Goal: Transaction & Acquisition: Obtain resource

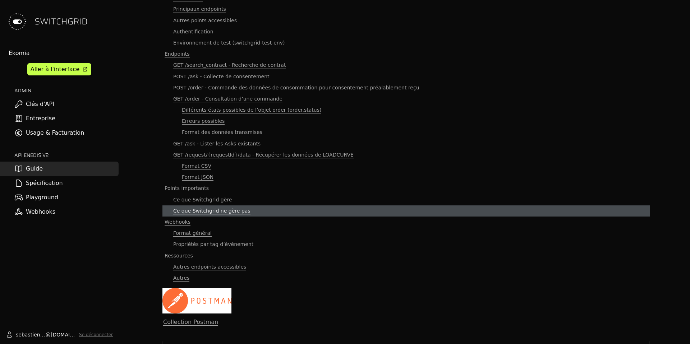
click at [220, 211] on span "Ce que Switchgrid ne gère pas" at bounding box center [211, 211] width 77 height 7
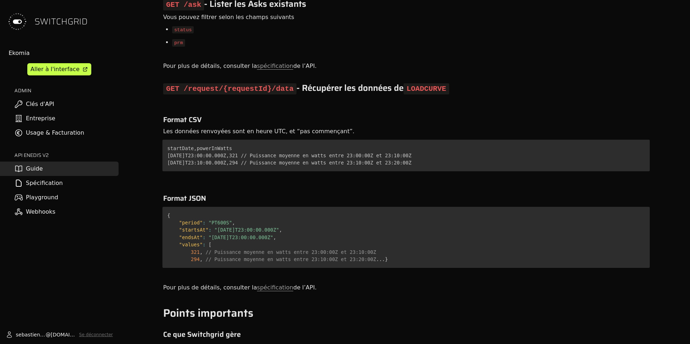
scroll to position [4376, 0]
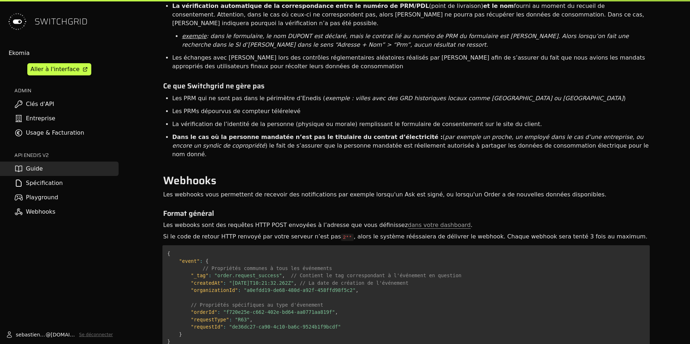
scroll to position [63, 0]
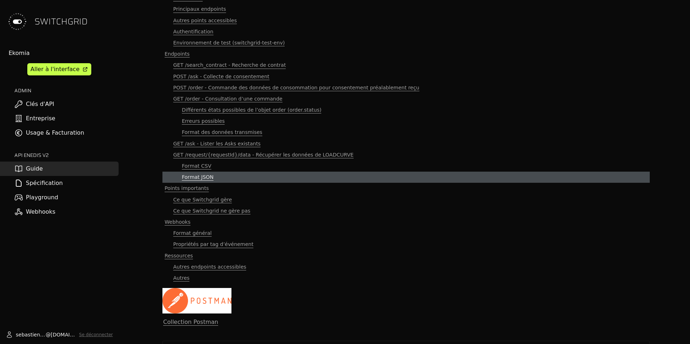
click at [208, 175] on span "Format JSON" at bounding box center [198, 177] width 32 height 7
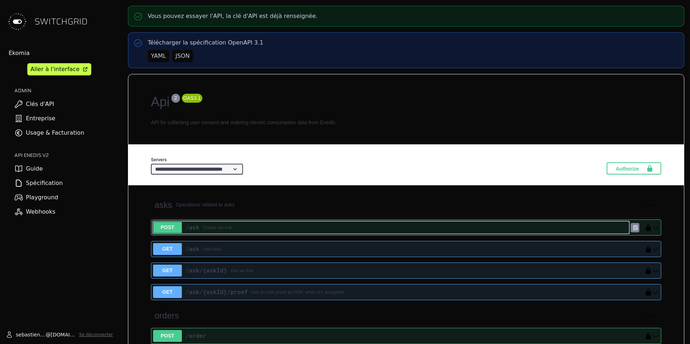
click at [562, 224] on div "/ask Create an Ask" at bounding box center [405, 228] width 447 height 9
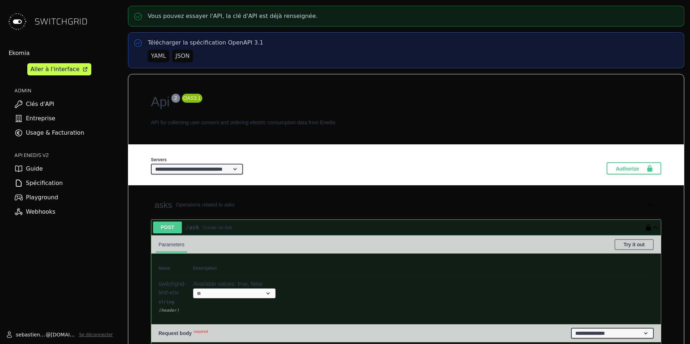
click at [20, 22] on img at bounding box center [17, 21] width 23 height 23
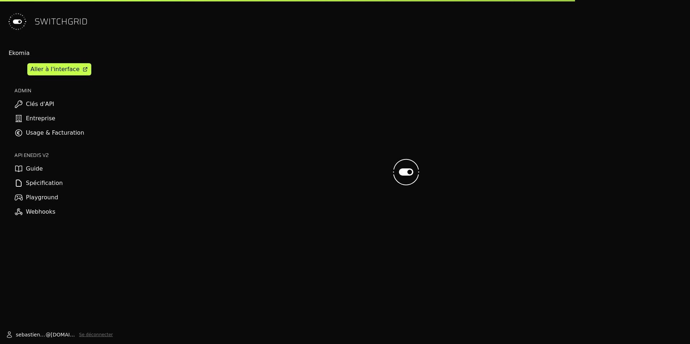
click at [20, 22] on img at bounding box center [17, 21] width 23 height 23
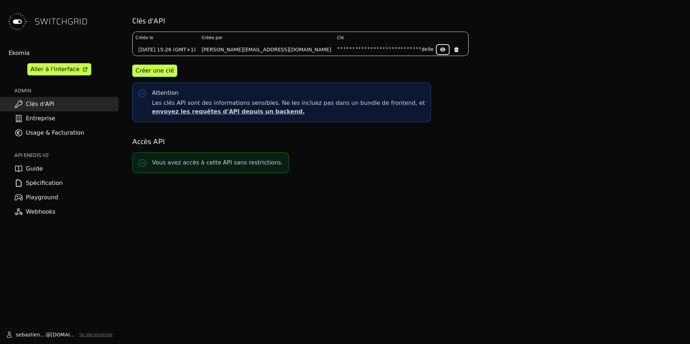
click at [440, 50] on icon at bounding box center [442, 50] width 5 height 4
click at [349, 51] on pre "1c66e549bcd76493f68d103a1acfde9e" at bounding box center [385, 49] width 97 height 7
copy pre "1c66e549bcd76493f68d103a1acfde9e"
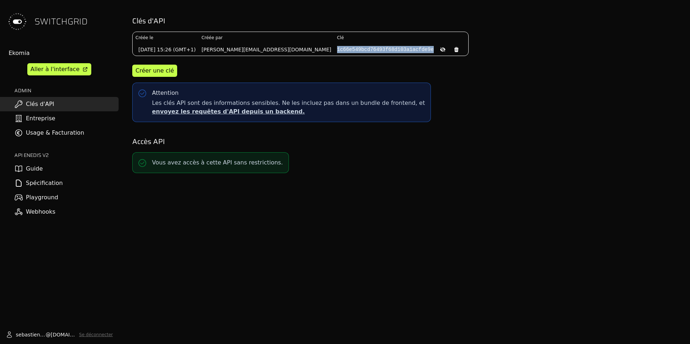
click at [54, 172] on link "Guide" at bounding box center [59, 169] width 119 height 14
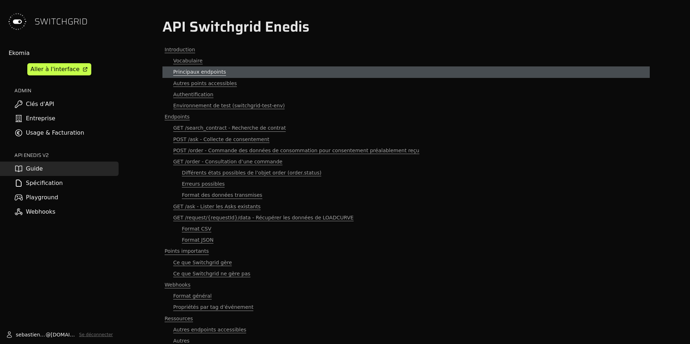
click at [210, 72] on span "Principaux endpoints" at bounding box center [199, 72] width 53 height 7
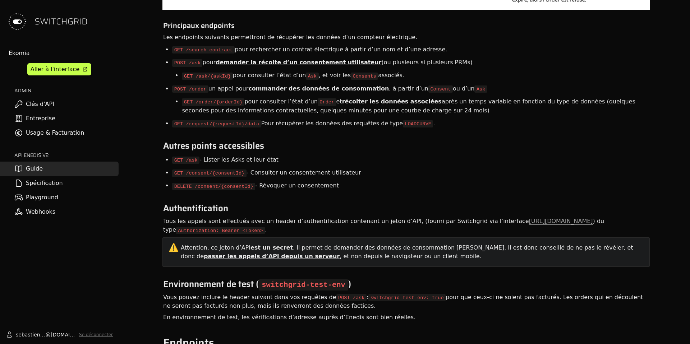
click at [305, 89] on span "commander des données de consommation" at bounding box center [318, 88] width 141 height 7
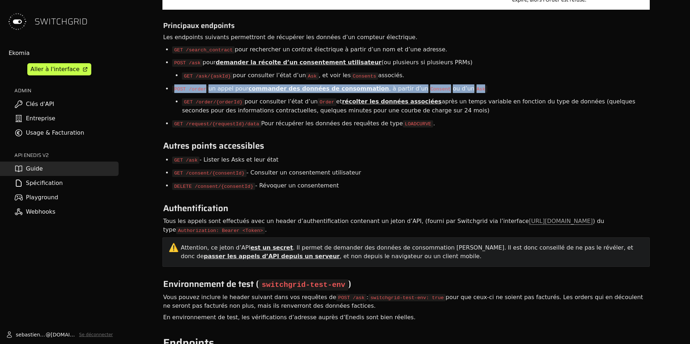
click at [305, 89] on span "commander des données de consommation" at bounding box center [318, 88] width 141 height 7
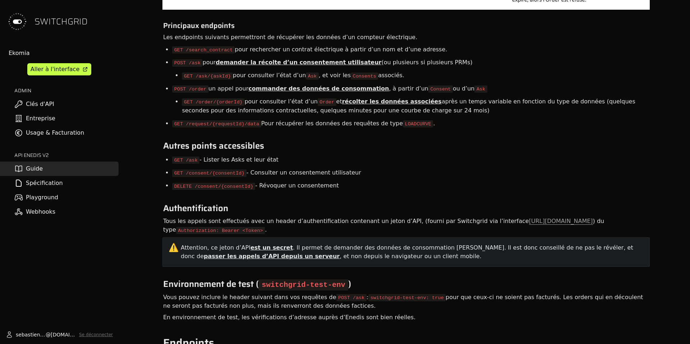
click at [403, 124] on code "LOADCURVE" at bounding box center [418, 123] width 30 height 7
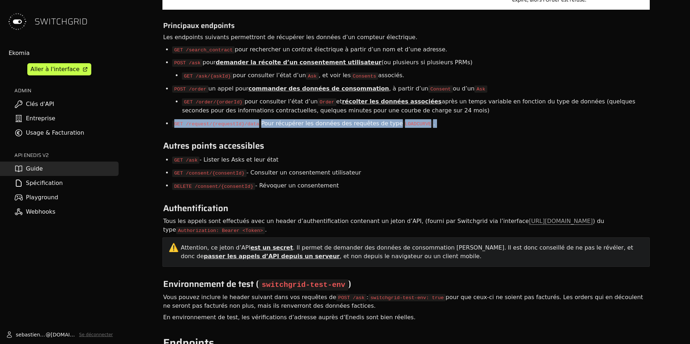
click at [403, 124] on code "LOADCURVE" at bounding box center [418, 123] width 30 height 7
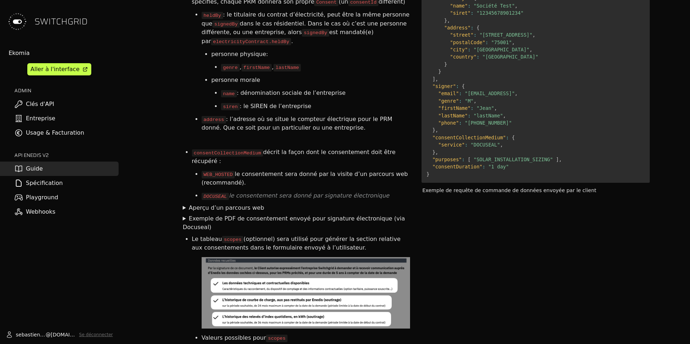
scroll to position [1398, 0]
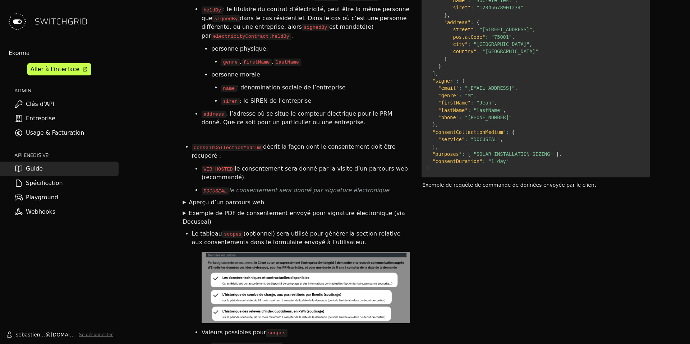
click at [183, 198] on summary "Aperçu d’un parcours web" at bounding box center [296, 202] width 227 height 9
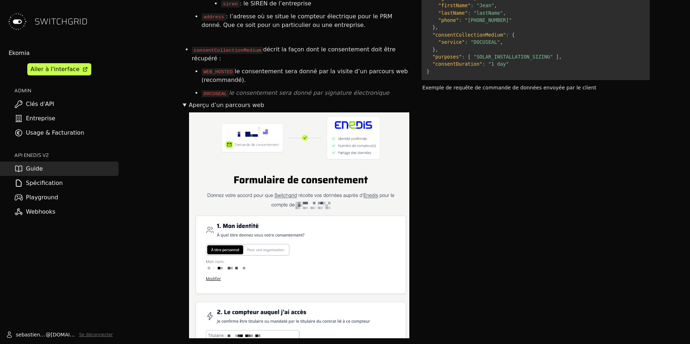
scroll to position [1509, 0]
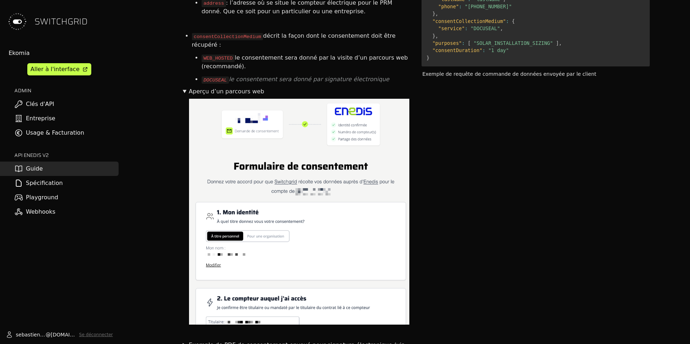
click at [186, 87] on summary "Aperçu d’un parcours web" at bounding box center [296, 91] width 227 height 9
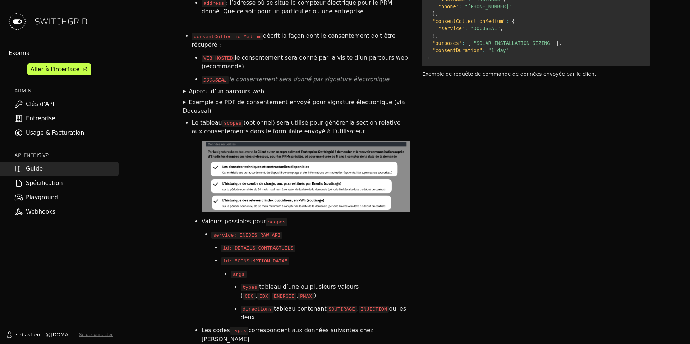
click at [184, 98] on summary "Exemple de PDF de consentement envoyé pour signature électronique (via Docuseal)" at bounding box center [296, 106] width 227 height 17
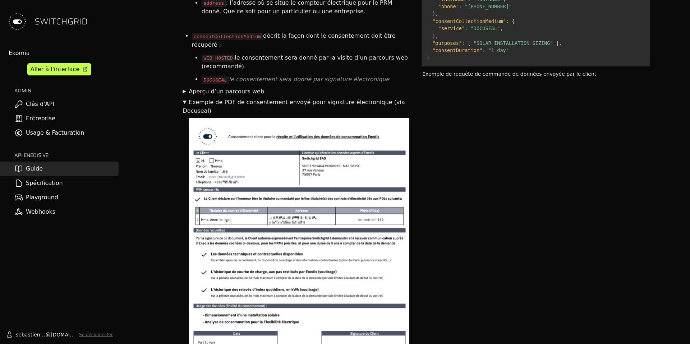
click at [184, 98] on summary "Exemple de PDF de consentement envoyé pour signature électronique (via Docuseal)" at bounding box center [296, 106] width 227 height 17
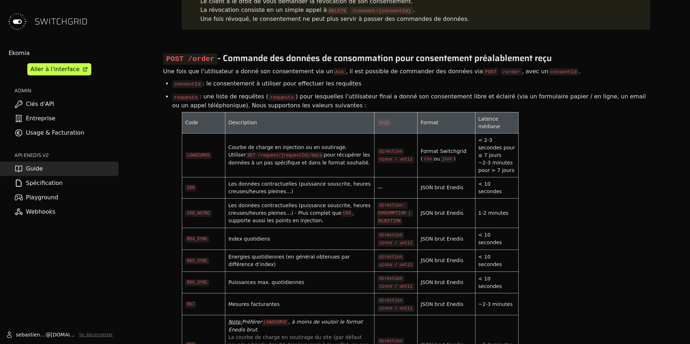
scroll to position [2415, 0]
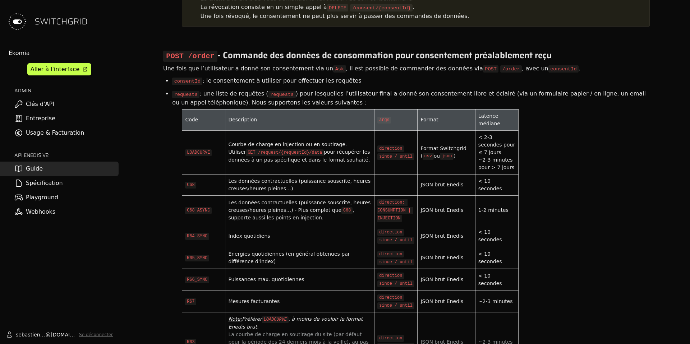
click at [297, 156] on code "GET /request/{requestId}/data" at bounding box center [285, 153] width 78 height 7
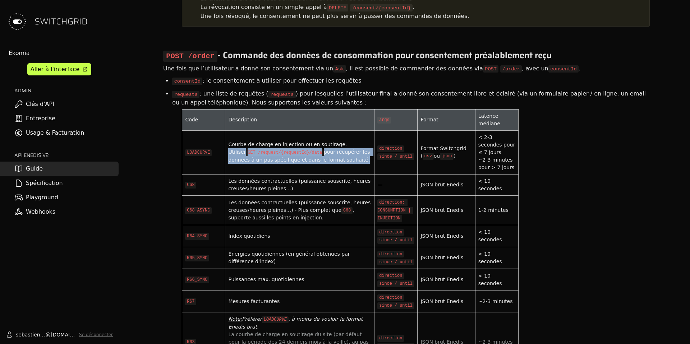
click at [297, 156] on code "GET /request/{requestId}/data" at bounding box center [285, 153] width 78 height 7
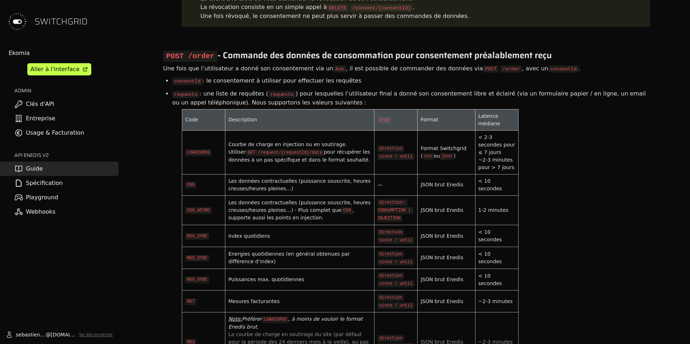
click at [186, 156] on code "LOADCURVE" at bounding box center [198, 153] width 27 height 7
click at [193, 156] on code "LOADCURVE" at bounding box center [198, 153] width 27 height 7
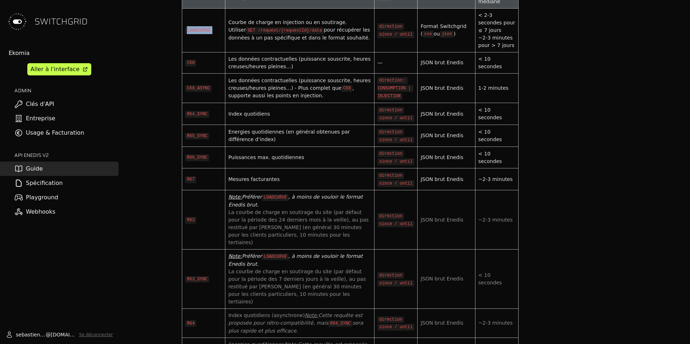
scroll to position [2536, 0]
click at [203, 35] on code "LOADCURVE" at bounding box center [198, 31] width 27 height 7
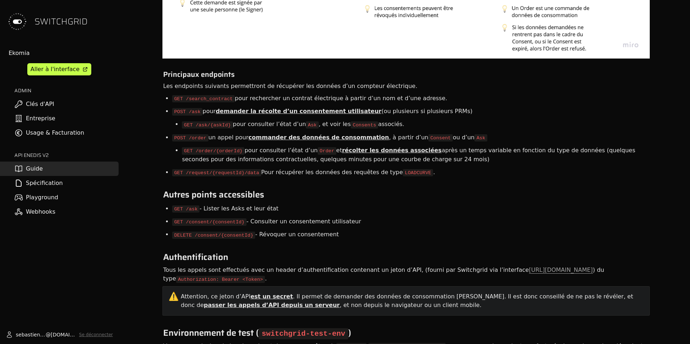
scroll to position [45, 0]
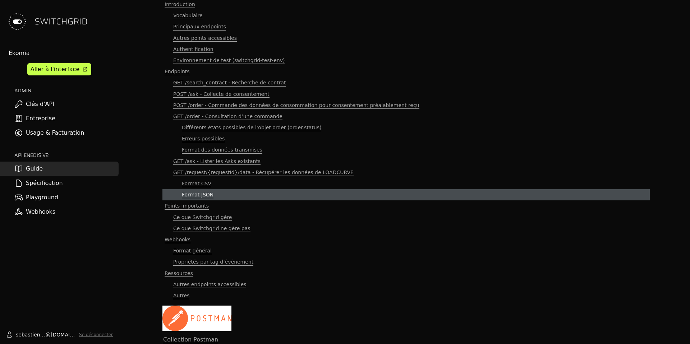
click at [202, 194] on span "Format JSON" at bounding box center [198, 195] width 32 height 7
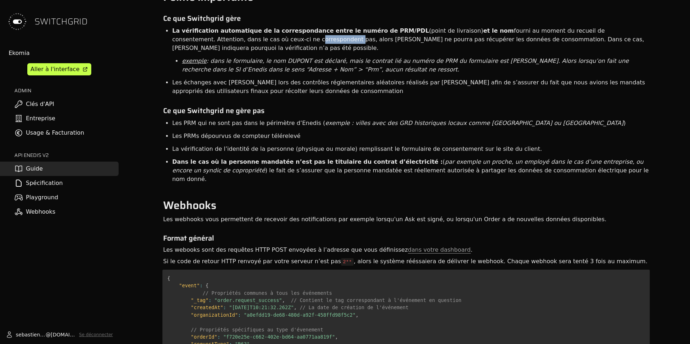
click at [202, 55] on li "La vérification automatique de la correspondance entre le numéro de PRM/PDL (po…" at bounding box center [411, 39] width 478 height 30
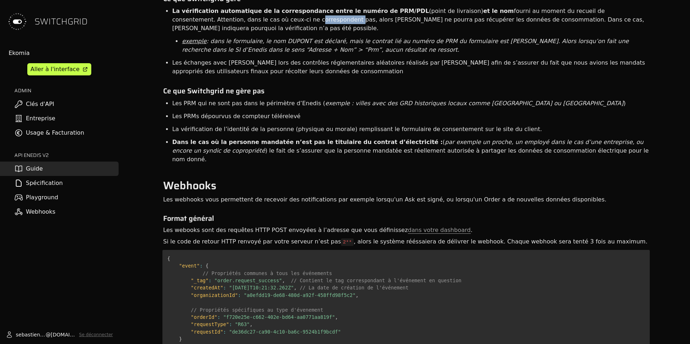
scroll to position [4537, 0]
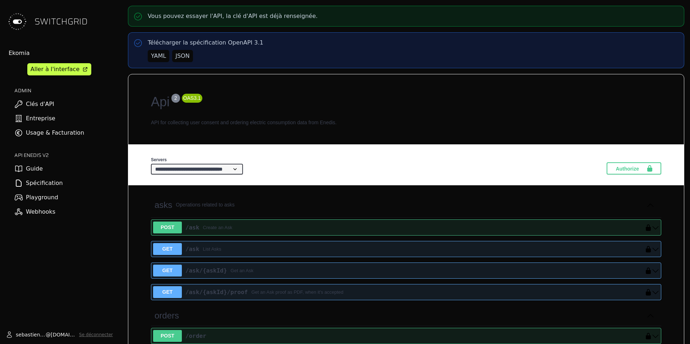
click at [260, 106] on h2 "Api 2 OAS 3.1" at bounding box center [406, 101] width 511 height 19
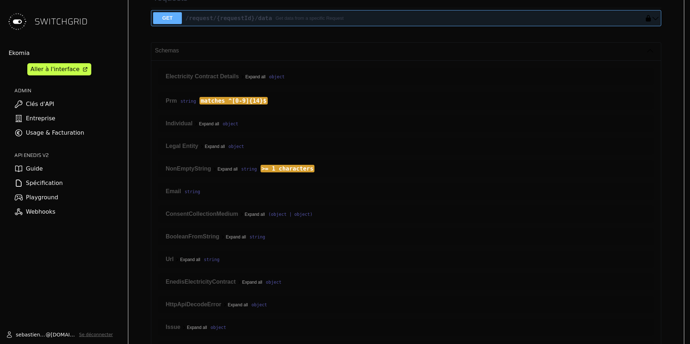
scroll to position [334, 0]
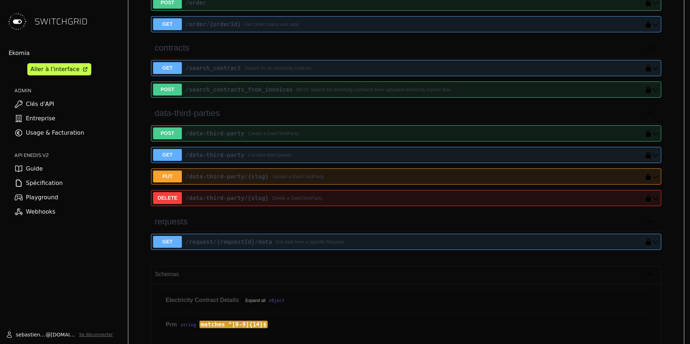
click at [321, 225] on h3 "requests" at bounding box center [406, 222] width 511 height 20
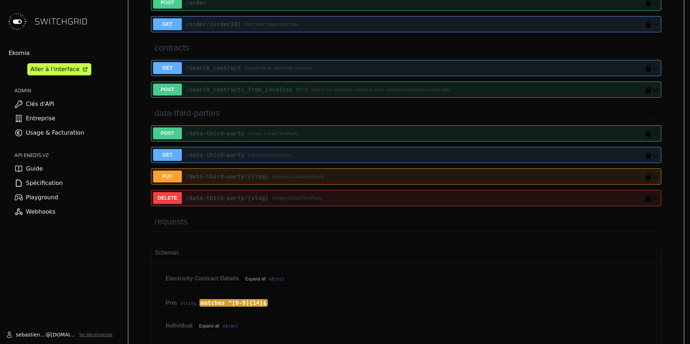
click at [321, 225] on h3 "requests" at bounding box center [406, 222] width 511 height 20
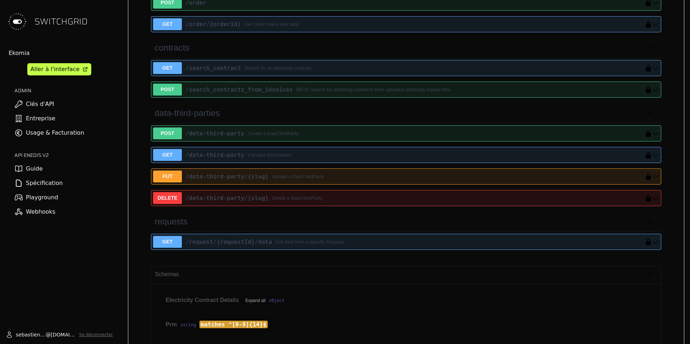
click at [321, 225] on h3 "requests" at bounding box center [406, 222] width 511 height 20
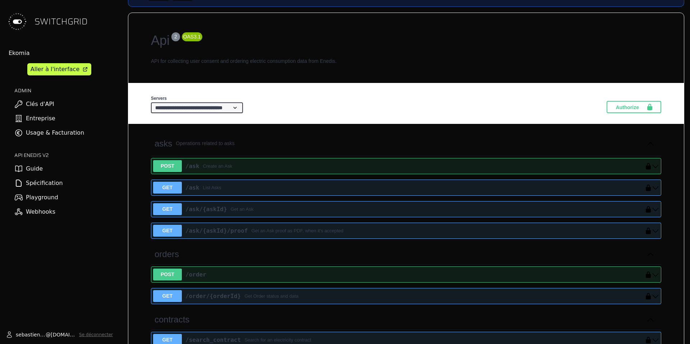
scroll to position [110, 0]
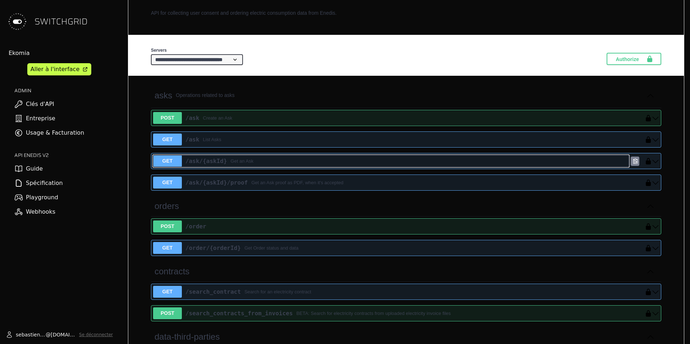
click at [276, 161] on div "/ask /{askId} Get an Ask" at bounding box center [405, 161] width 447 height 9
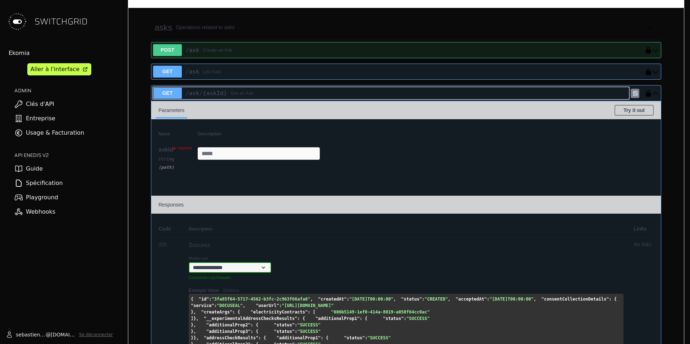
scroll to position [138, 0]
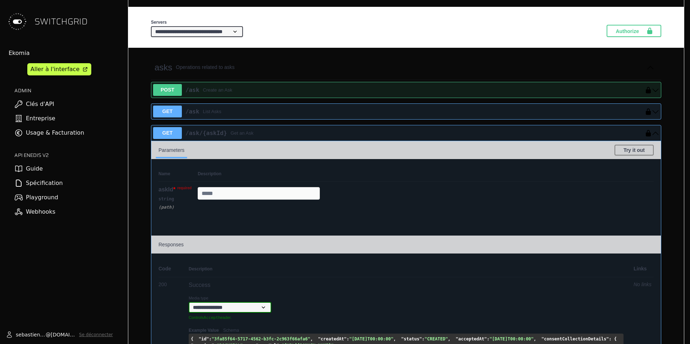
click at [273, 151] on div "Parameters" at bounding box center [383, 151] width 449 height 8
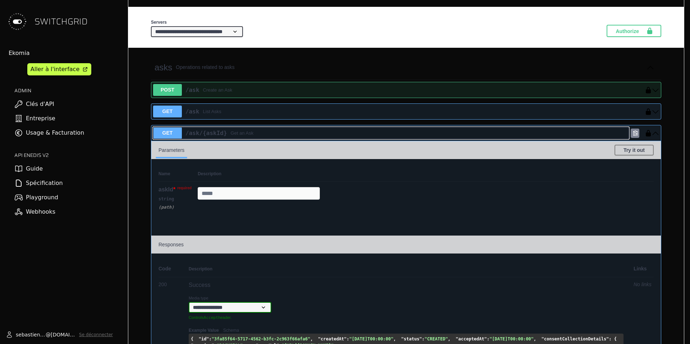
click at [262, 134] on div "/ask /{askId} Get an Ask" at bounding box center [405, 133] width 447 height 9
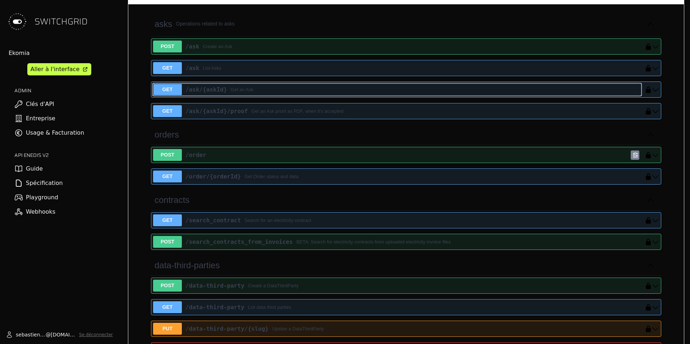
scroll to position [190, 0]
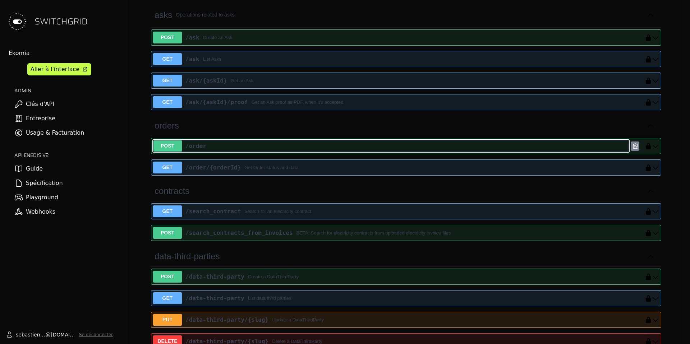
click at [262, 148] on div "/order" at bounding box center [405, 146] width 447 height 9
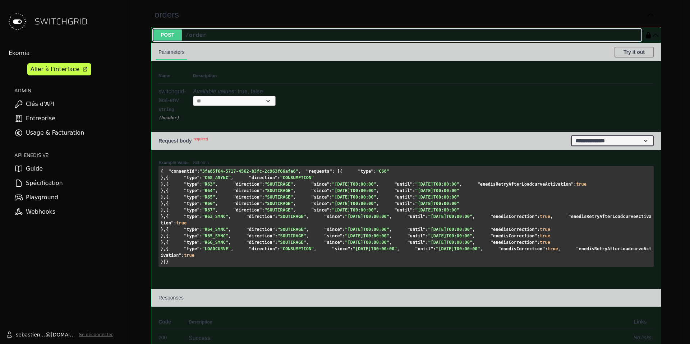
scroll to position [298, 0]
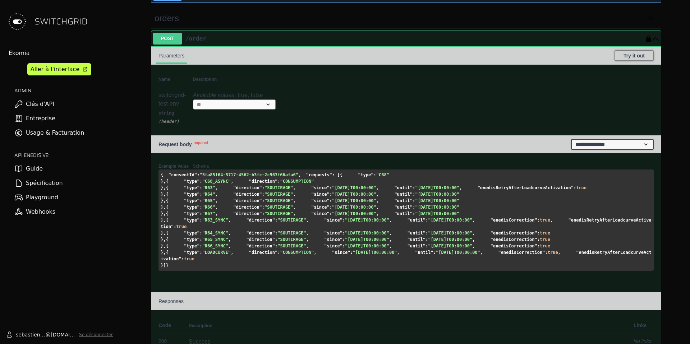
click at [626, 56] on button "Try it out" at bounding box center [634, 55] width 39 height 11
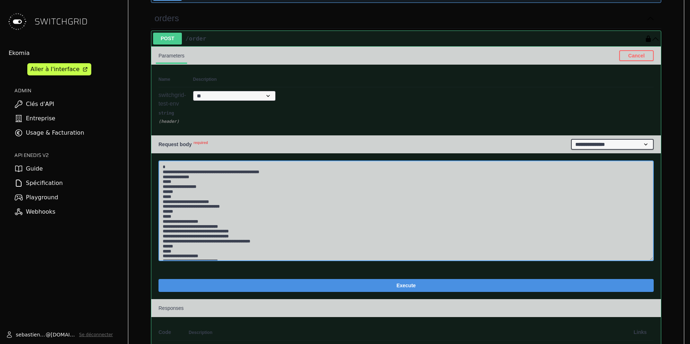
click at [236, 218] on textarea at bounding box center [406, 211] width 495 height 101
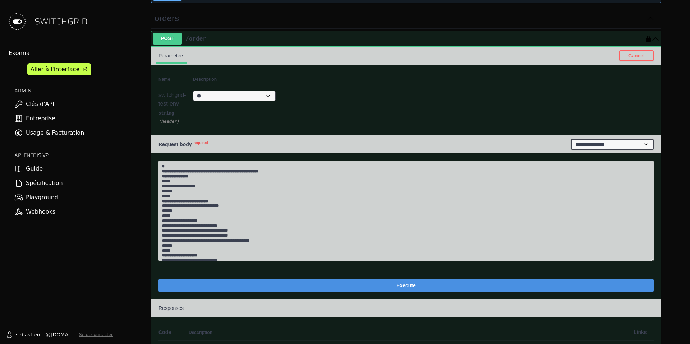
click at [215, 97] on select "** **** *****" at bounding box center [234, 96] width 83 height 10
select select "****"
click at [193, 91] on select "** **** *****" at bounding box center [234, 96] width 83 height 10
click at [219, 96] on select "** **** *****" at bounding box center [234, 96] width 83 height 10
click at [193, 91] on select "** **** *****" at bounding box center [234, 96] width 83 height 10
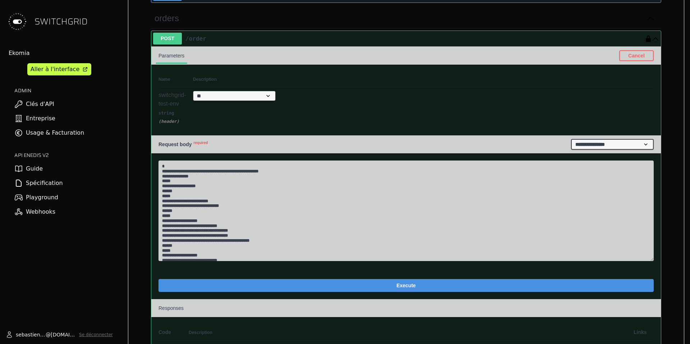
click at [221, 95] on select "** **** *****" at bounding box center [234, 96] width 83 height 10
click at [193, 91] on select "** **** *****" at bounding box center [234, 96] width 83 height 10
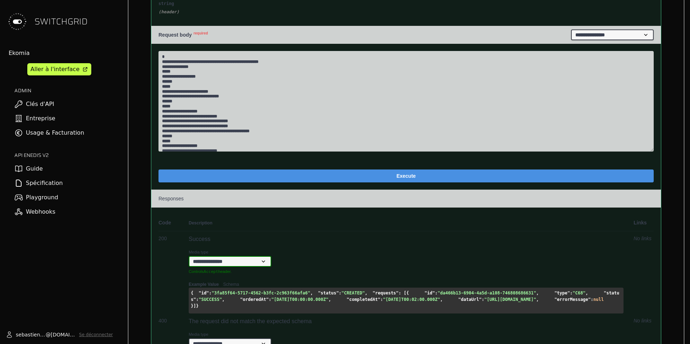
scroll to position [403, 0]
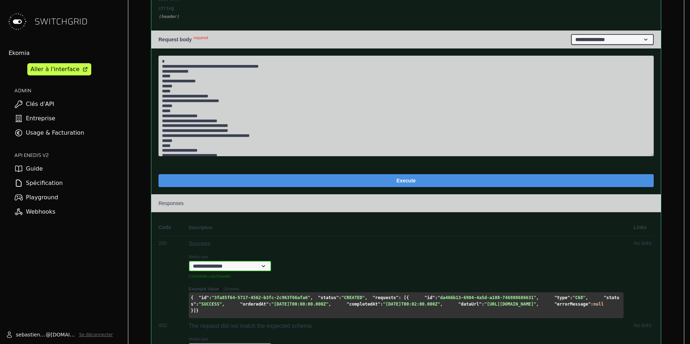
click at [292, 178] on button "Execute" at bounding box center [406, 180] width 495 height 13
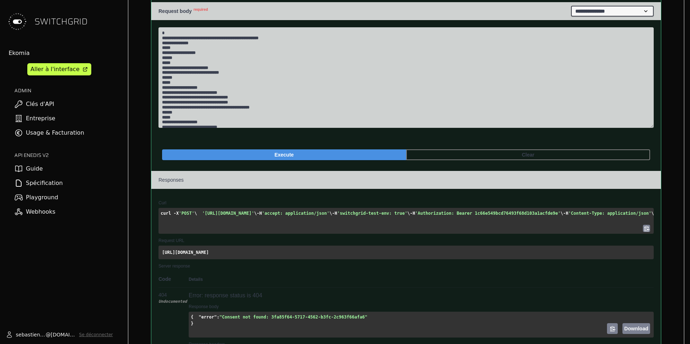
scroll to position [357, 0]
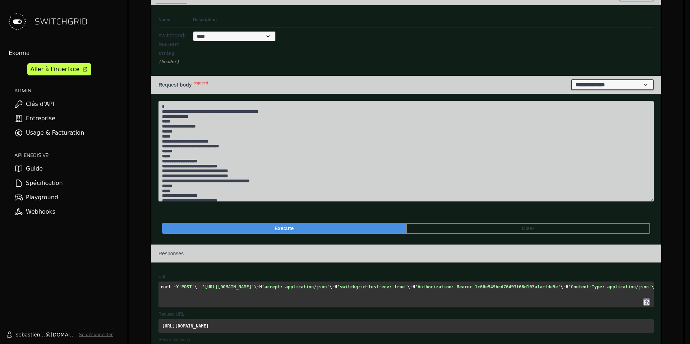
click at [290, 228] on button "Execute" at bounding box center [284, 228] width 244 height 11
click at [247, 253] on h4 "Responses" at bounding box center [406, 254] width 495 height 8
click at [223, 37] on select "** **** *****" at bounding box center [234, 36] width 83 height 10
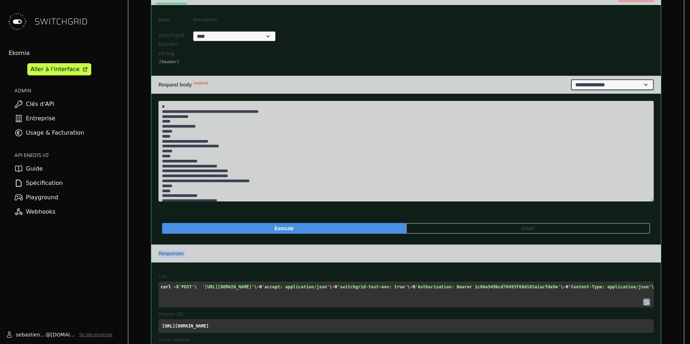
select select "*****"
click at [193, 31] on select "** **** *****" at bounding box center [234, 36] width 83 height 10
click at [252, 229] on button "Execute" at bounding box center [284, 228] width 244 height 11
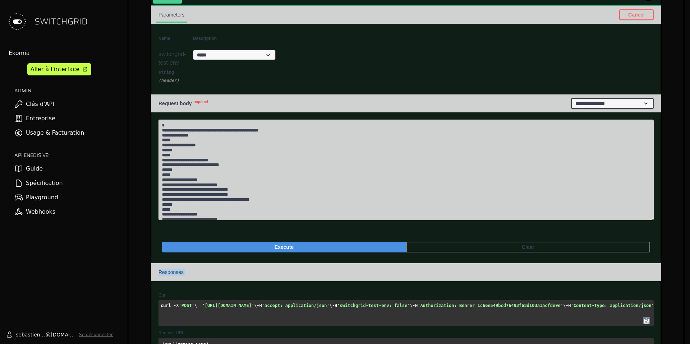
scroll to position [336, 0]
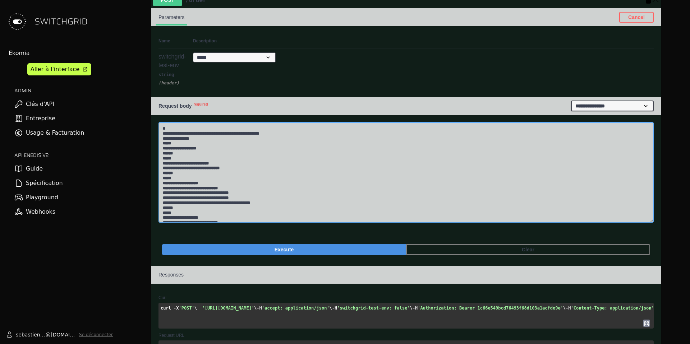
drag, startPoint x: 173, startPoint y: 144, endPoint x: 189, endPoint y: 160, distance: 22.6
click at [190, 161] on textarea at bounding box center [406, 172] width 495 height 101
click at [174, 158] on textarea at bounding box center [406, 172] width 495 height 101
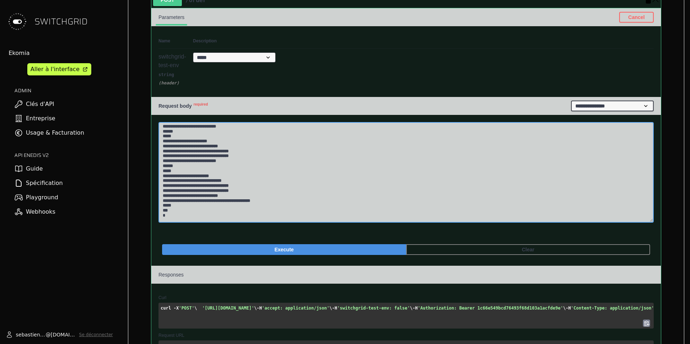
drag, startPoint x: 176, startPoint y: 156, endPoint x: 210, endPoint y: 266, distance: 114.7
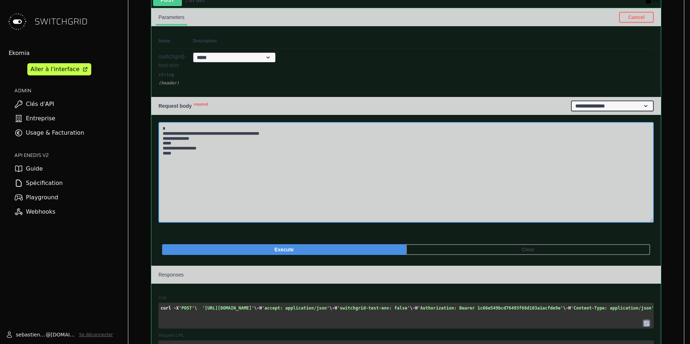
scroll to position [0, 0]
click at [229, 248] on button "Execute" at bounding box center [284, 249] width 244 height 11
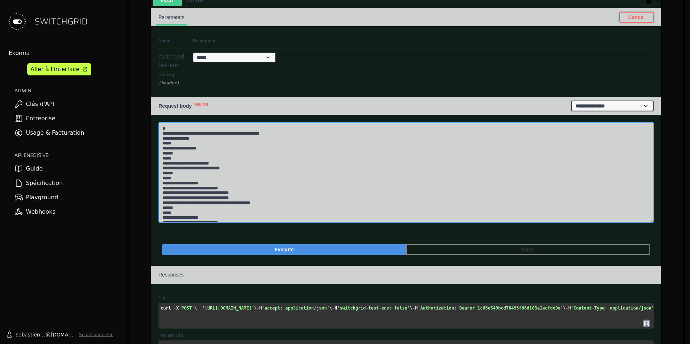
type textarea "**********"
click at [637, 17] on button "Cancel" at bounding box center [636, 17] width 35 height 11
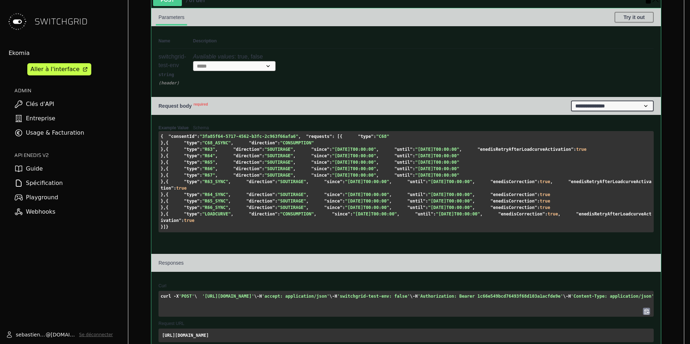
click at [285, 195] on pre "{ "consentId" : "3fa85f64-5717-4562-b3fc-2c963f66afa6" , "requests" : [ { "type…" at bounding box center [406, 181] width 495 height 101
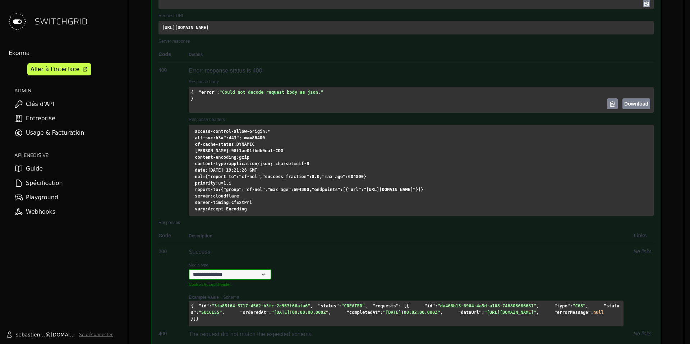
scroll to position [645, 0]
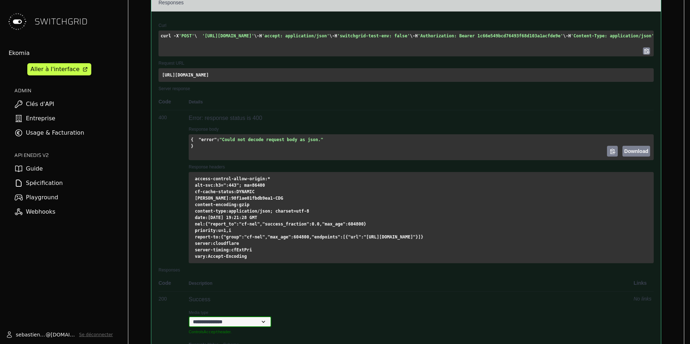
scroll to position [593, 0]
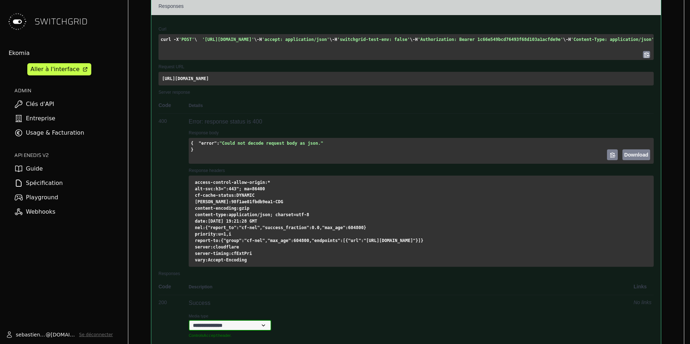
click at [643, 58] on button at bounding box center [646, 54] width 7 height 6
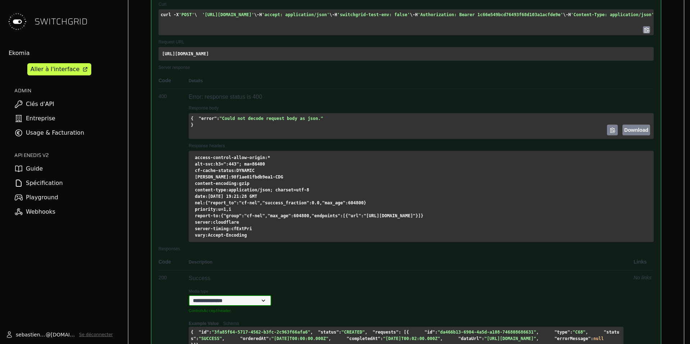
scroll to position [618, 0]
click at [273, 60] on pre "https://app.switchgrid.tech/enedis/v2/order" at bounding box center [406, 54] width 495 height 14
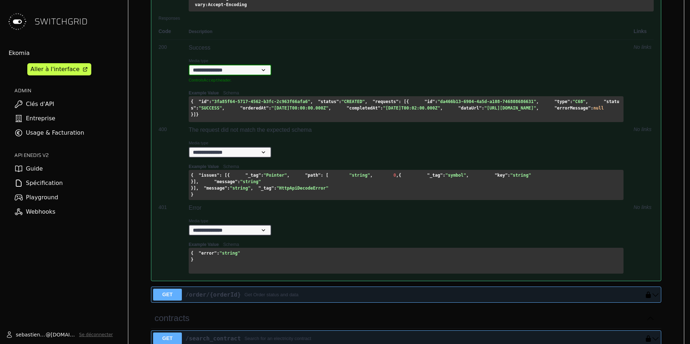
scroll to position [895, 0]
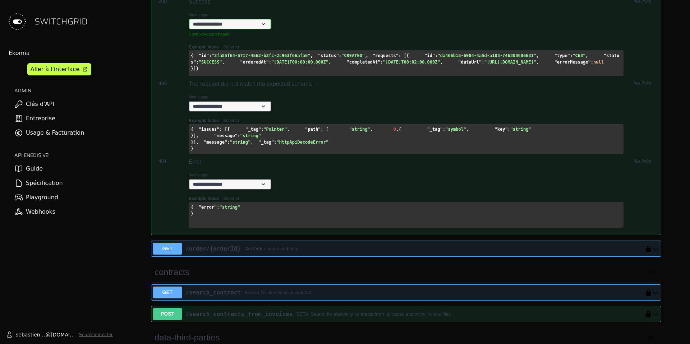
drag, startPoint x: 312, startPoint y: 225, endPoint x: 237, endPoint y: 224, distance: 75.1
click at [485, 65] on span ""https://example.com/data.json"" at bounding box center [511, 62] width 52 height 5
copy span "https://example.com/data.json"
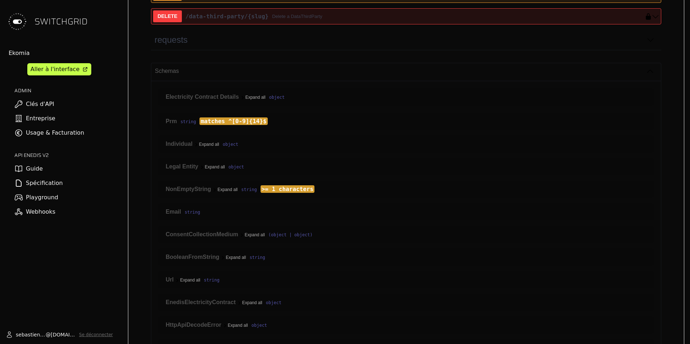
scroll to position [1301, 0]
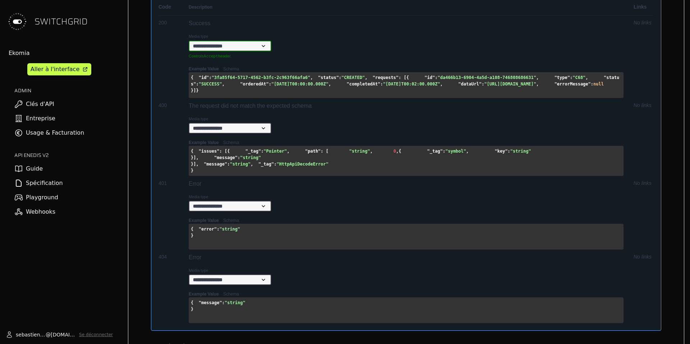
scroll to position [1267, 0]
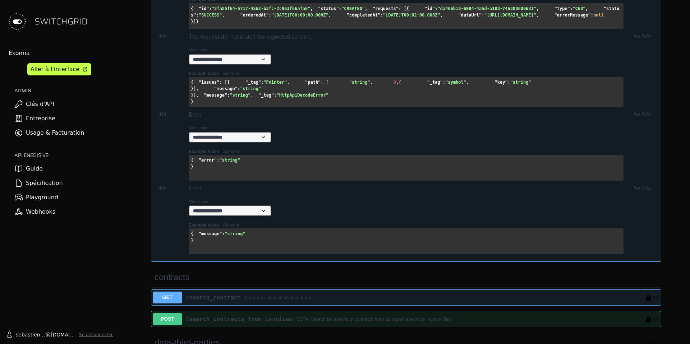
scroll to position [1405, 0]
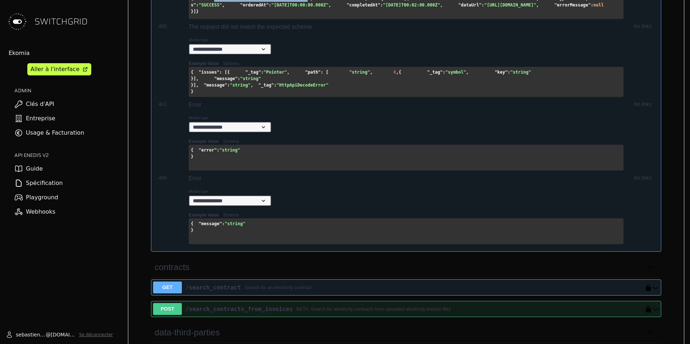
drag, startPoint x: 214, startPoint y: 276, endPoint x: 307, endPoint y: 274, distance: 93.1
copy span "3fa85f64-5717-4562-b3fc-2c963f66afa6"
paste input "**********"
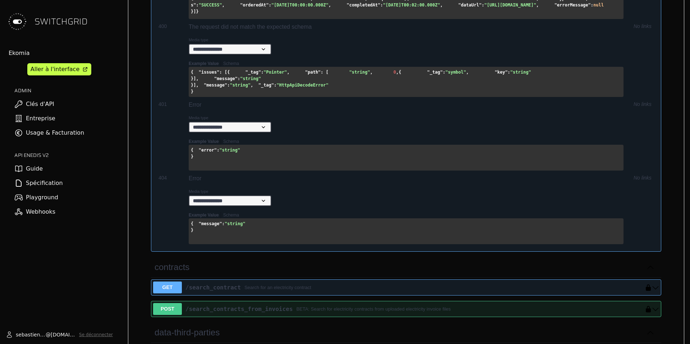
type input "**********"
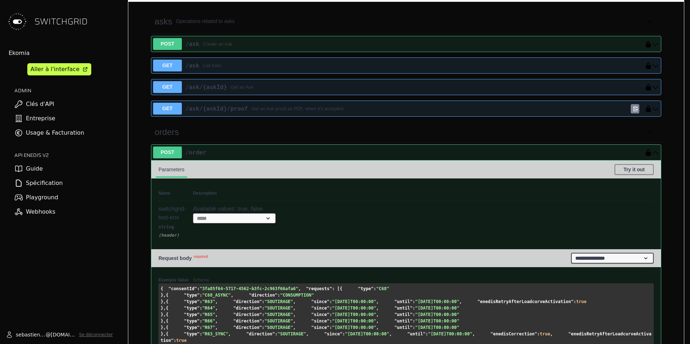
scroll to position [186, 0]
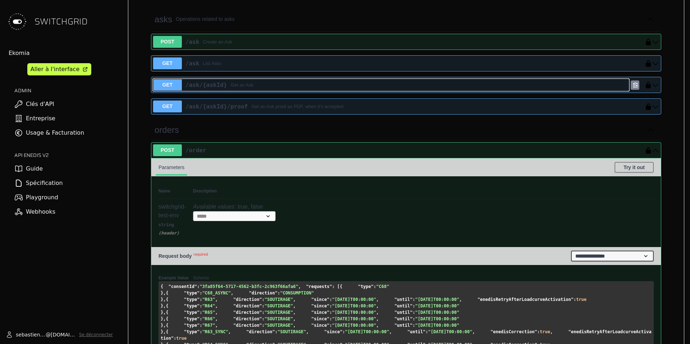
click at [244, 86] on div "Get an Ask" at bounding box center [242, 85] width 23 height 7
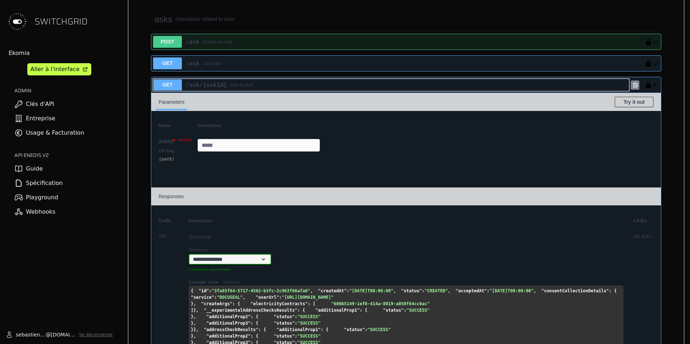
click at [244, 86] on div "Get an Ask" at bounding box center [242, 85] width 23 height 7
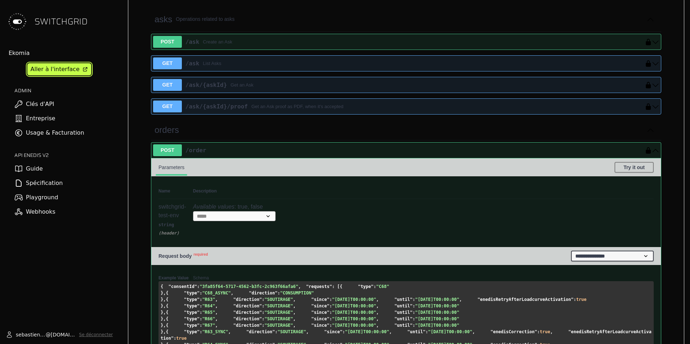
click at [60, 67] on div "Aller à l'interface" at bounding box center [55, 69] width 49 height 9
